Goal: Information Seeking & Learning: Find specific page/section

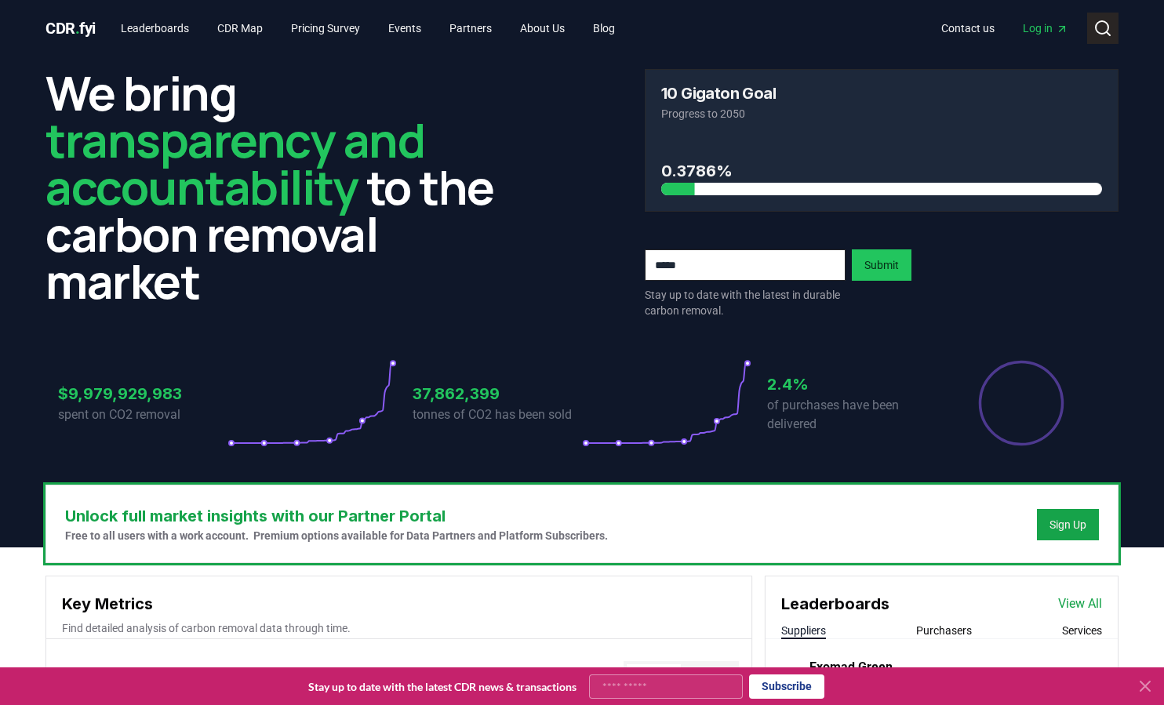
click at [1105, 23] on icon at bounding box center [1103, 28] width 19 height 19
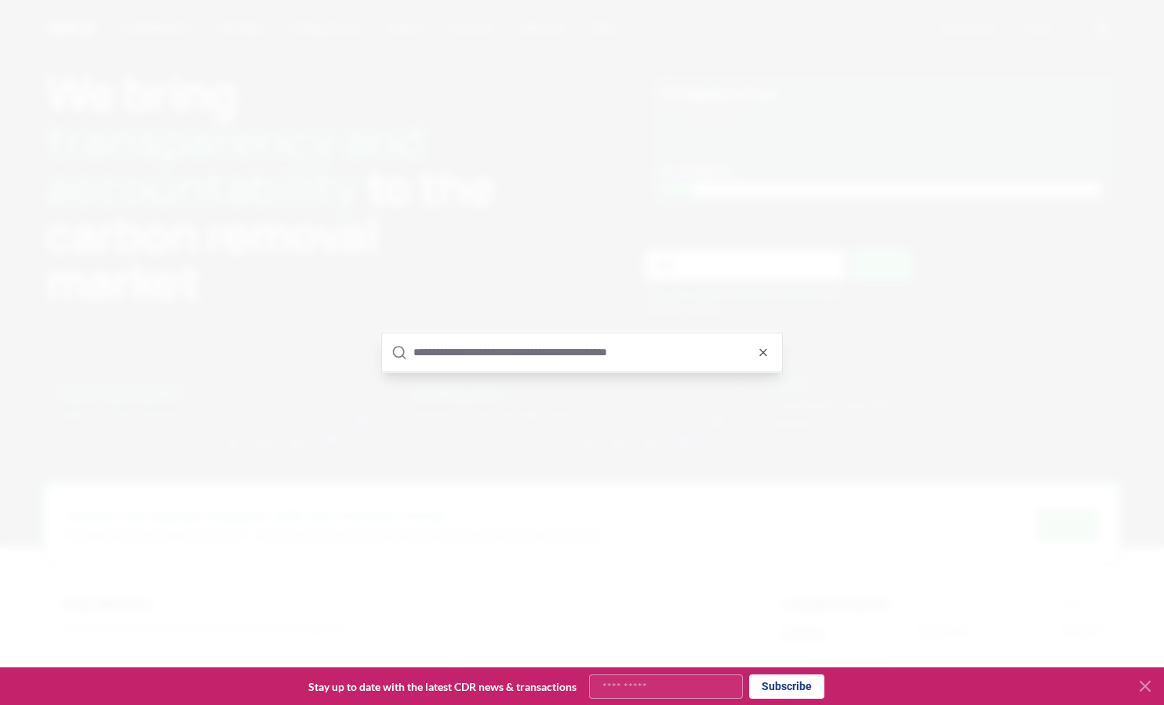
click at [624, 356] on input "text" at bounding box center [592, 352] width 359 height 38
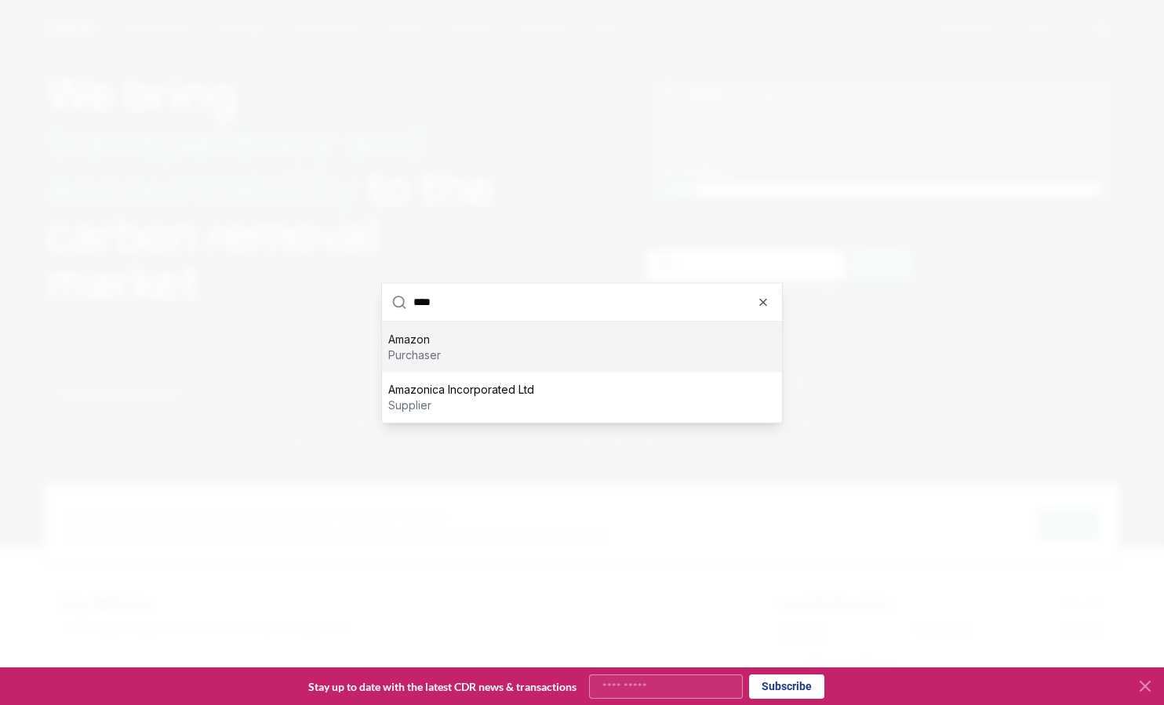
type input "****"
click at [402, 351] on p "purchaser" at bounding box center [414, 355] width 53 height 16
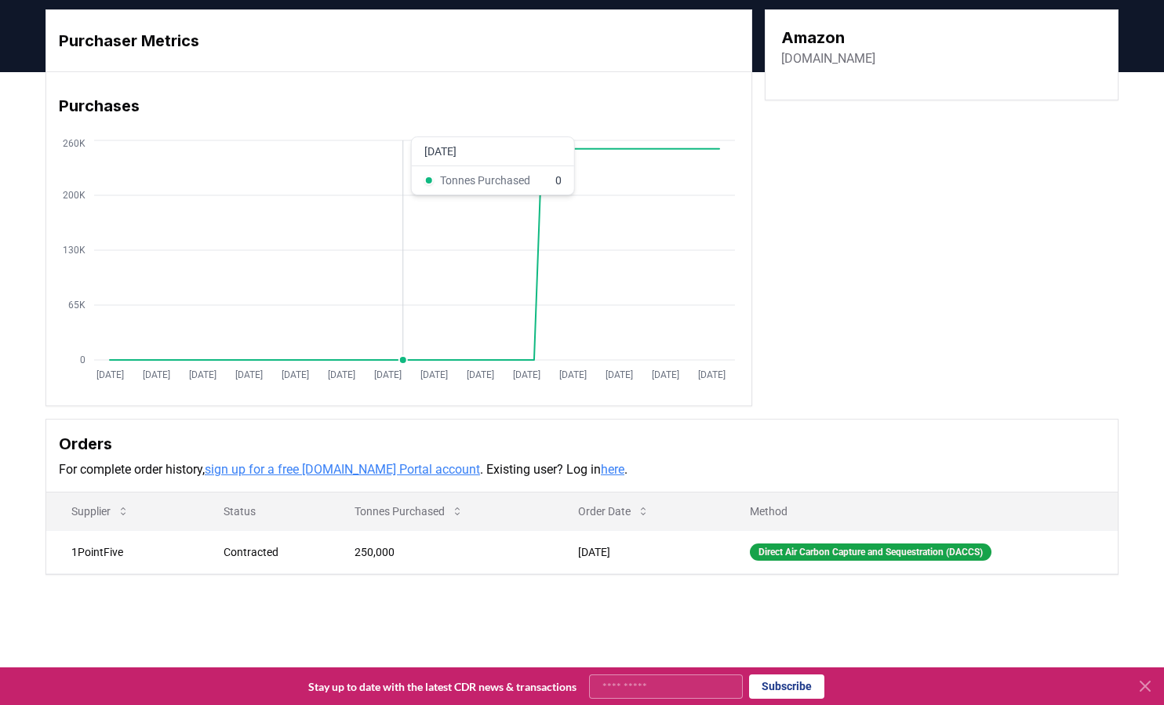
scroll to position [49, 0]
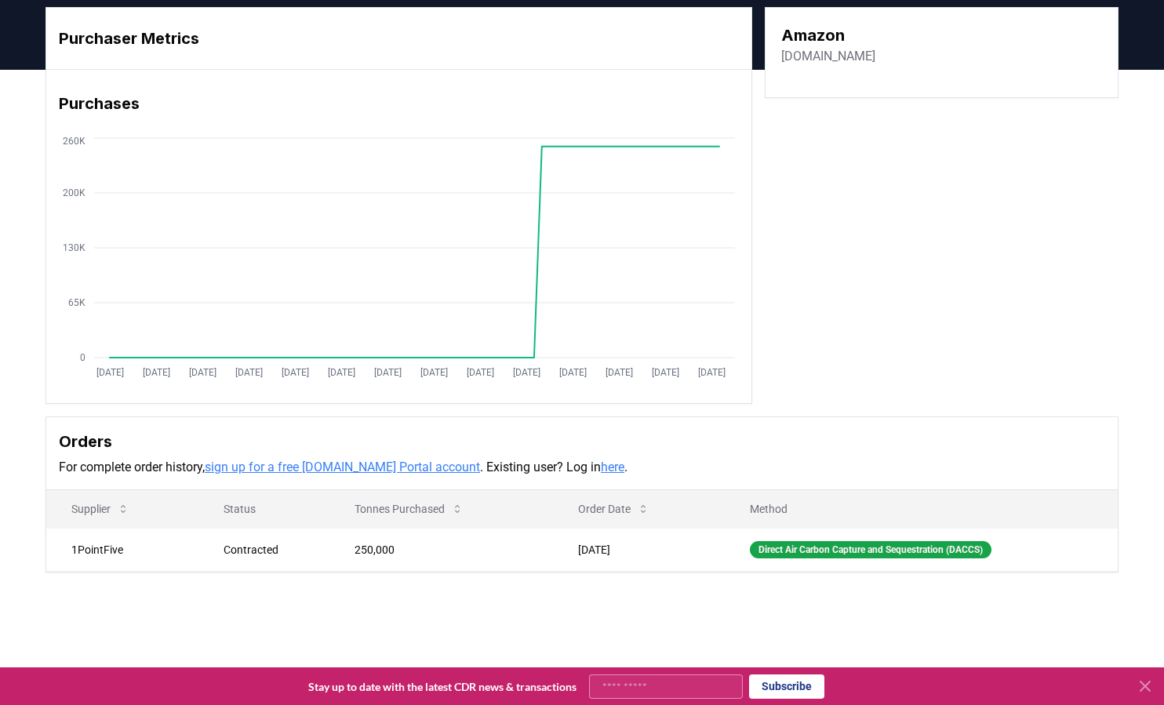
click at [601, 471] on link "here" at bounding box center [613, 467] width 24 height 15
